Goal: Find specific page/section: Find specific page/section

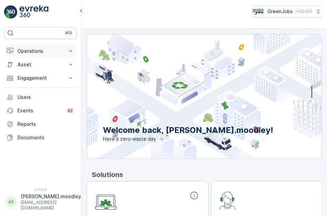
click at [72, 49] on icon at bounding box center [70, 51] width 7 height 7
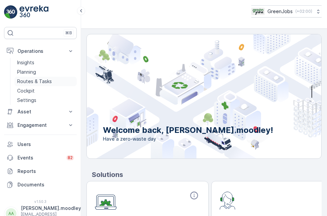
click at [40, 82] on p "Routes & Tasks" at bounding box center [34, 81] width 35 height 7
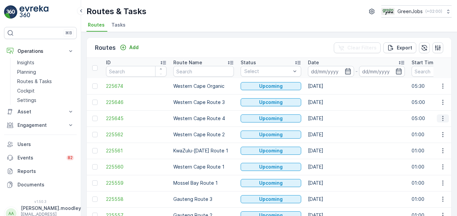
click at [327, 117] on icon "button" at bounding box center [443, 118] width 7 height 7
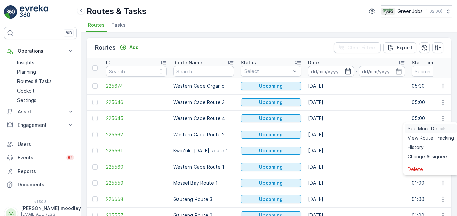
click at [327, 128] on span "See More Details" at bounding box center [427, 128] width 39 height 7
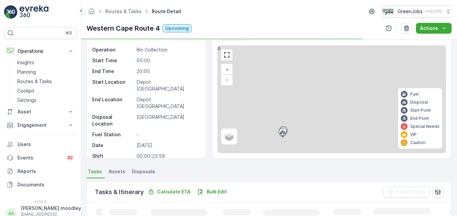
scroll to position [135, 0]
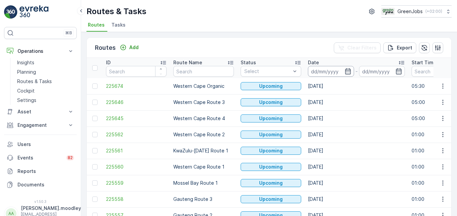
click at [314, 68] on input at bounding box center [331, 71] width 46 height 11
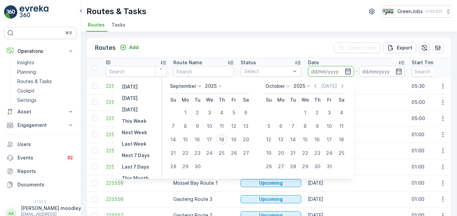
click at [225, 139] on div "18" at bounding box center [221, 139] width 11 height 11
type input "[DATE]"
click at [224, 138] on div "18" at bounding box center [221, 139] width 11 height 11
type input "[DATE]"
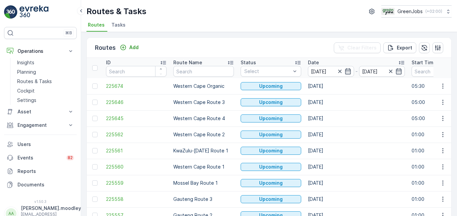
click at [224, 138] on p "Western Cape Route 2" at bounding box center [203, 134] width 61 height 7
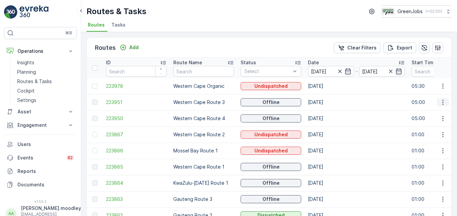
click at [327, 101] on icon "button" at bounding box center [442, 102] width 1 height 5
click at [327, 110] on span "See More Details" at bounding box center [427, 112] width 39 height 7
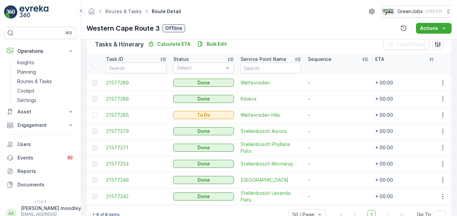
scroll to position [189, 0]
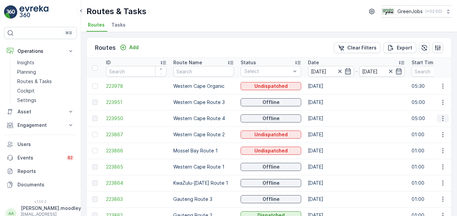
click at [327, 120] on icon "button" at bounding box center [443, 118] width 7 height 7
click at [327, 130] on span "See More Details" at bounding box center [427, 128] width 39 height 7
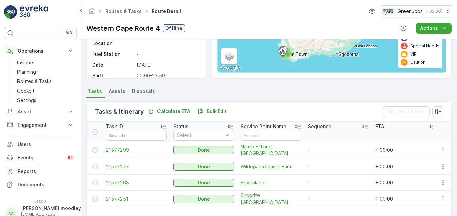
scroll to position [131, 0]
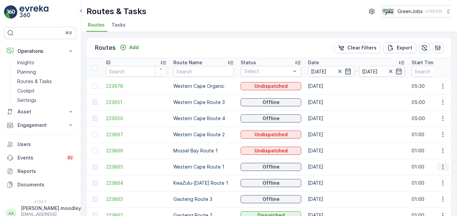
click at [327, 169] on icon "button" at bounding box center [443, 167] width 7 height 7
click at [327, 176] on span "See More Details" at bounding box center [427, 177] width 39 height 7
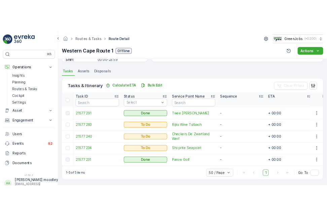
scroll to position [140, 0]
